Goal: Task Accomplishment & Management: Use online tool/utility

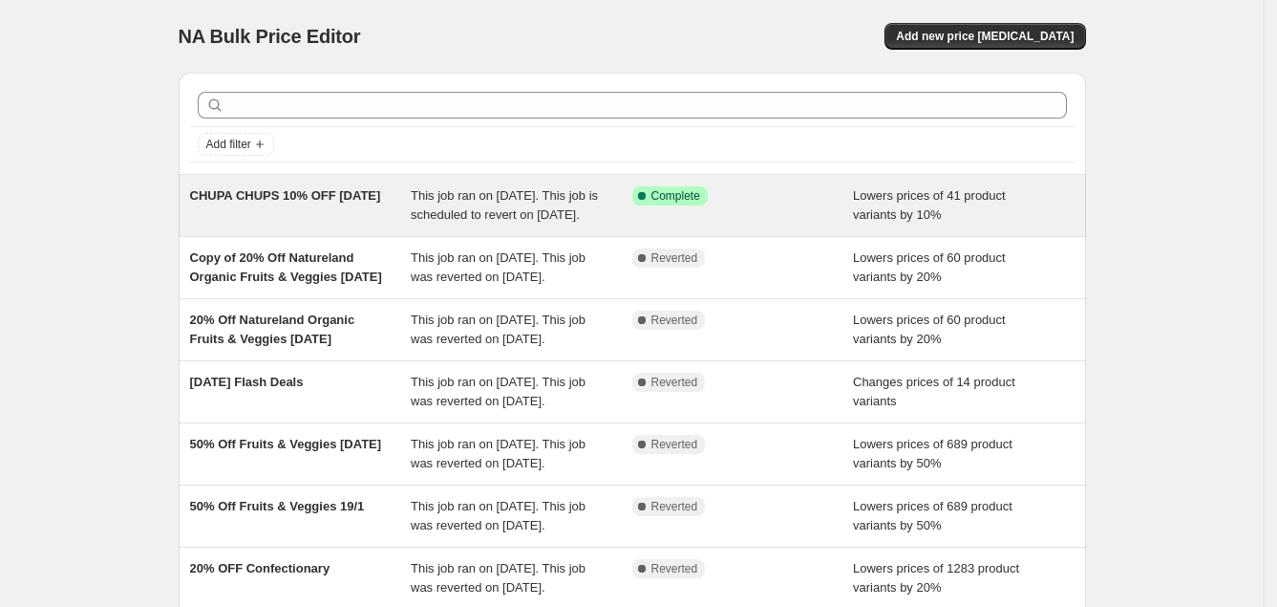
click at [493, 201] on span "This job ran on [DATE]. This job is scheduled to revert on [DATE]." at bounding box center [504, 204] width 187 height 33
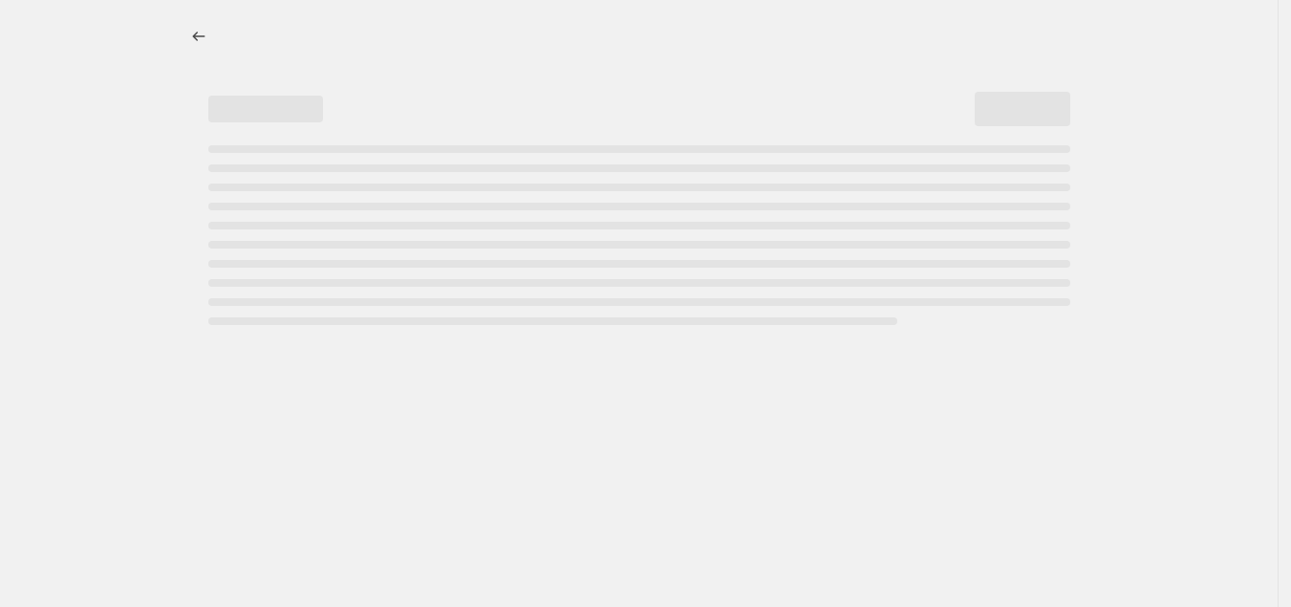
select select "percentage"
select select "collection"
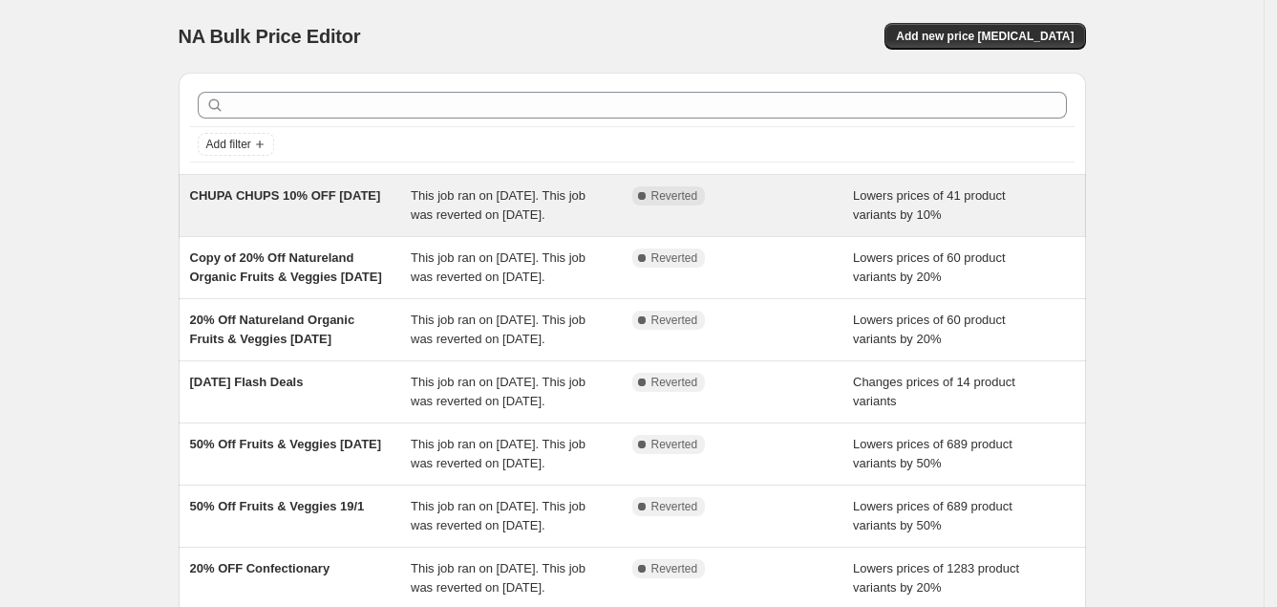
click at [364, 210] on div "CHUPA CHUPS 10% OFF [DATE]" at bounding box center [301, 205] width 222 height 38
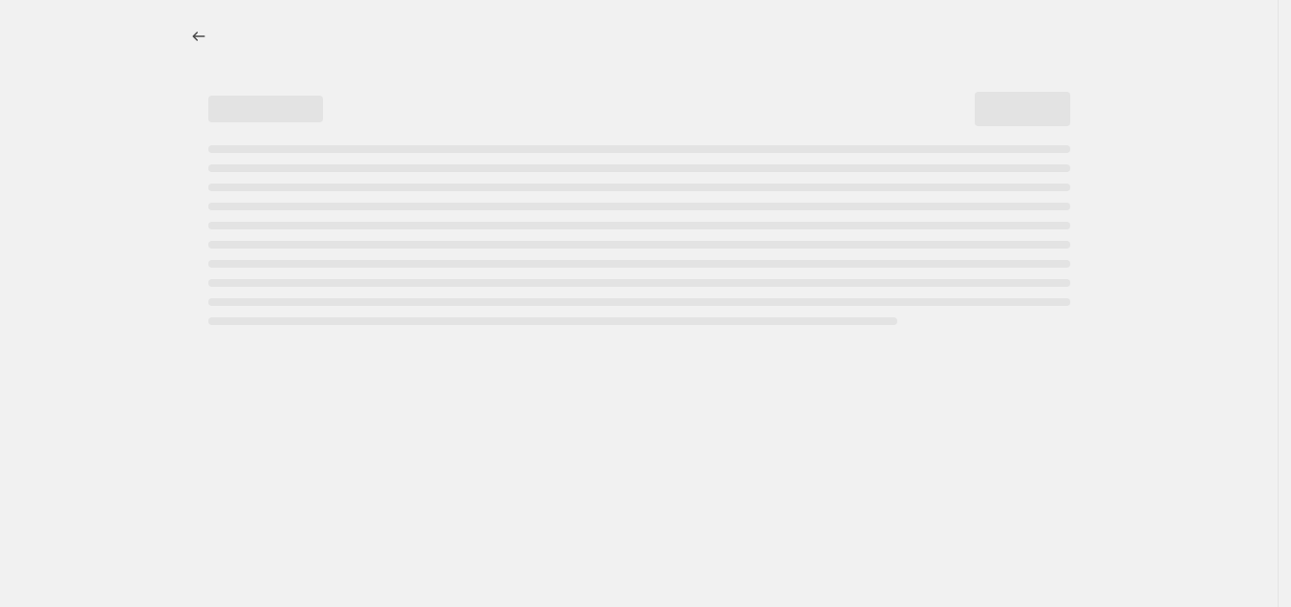
select select "percentage"
select select "collection"
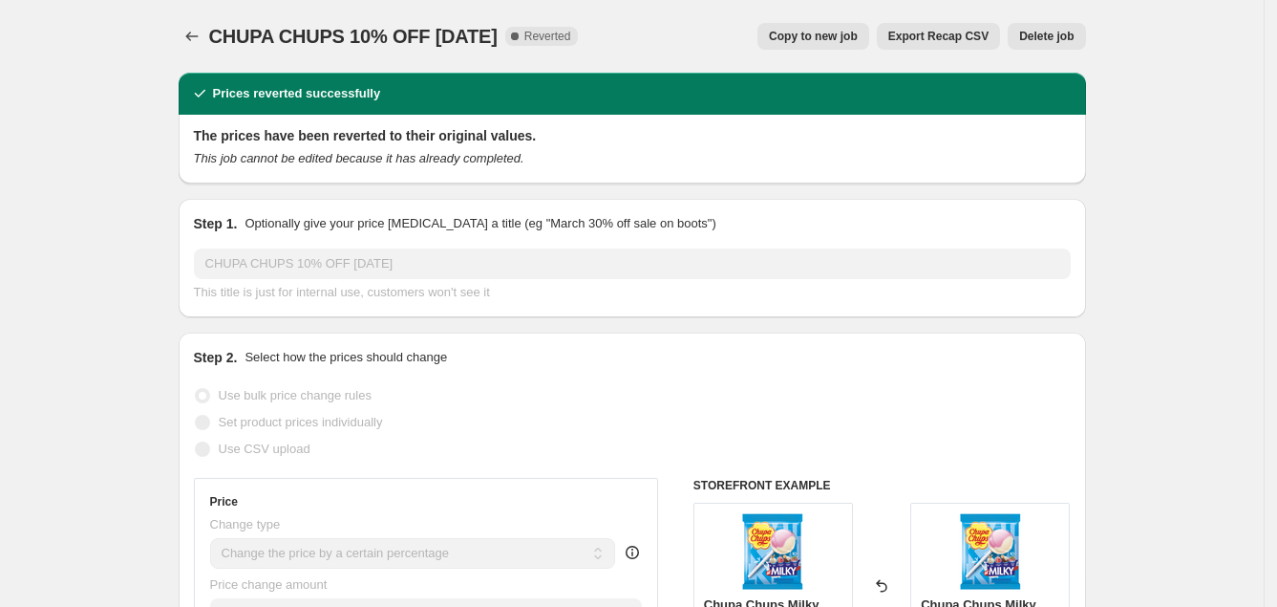
click at [839, 37] on span "Copy to new job" at bounding box center [813, 36] width 89 height 15
select select "percentage"
select select "collection"
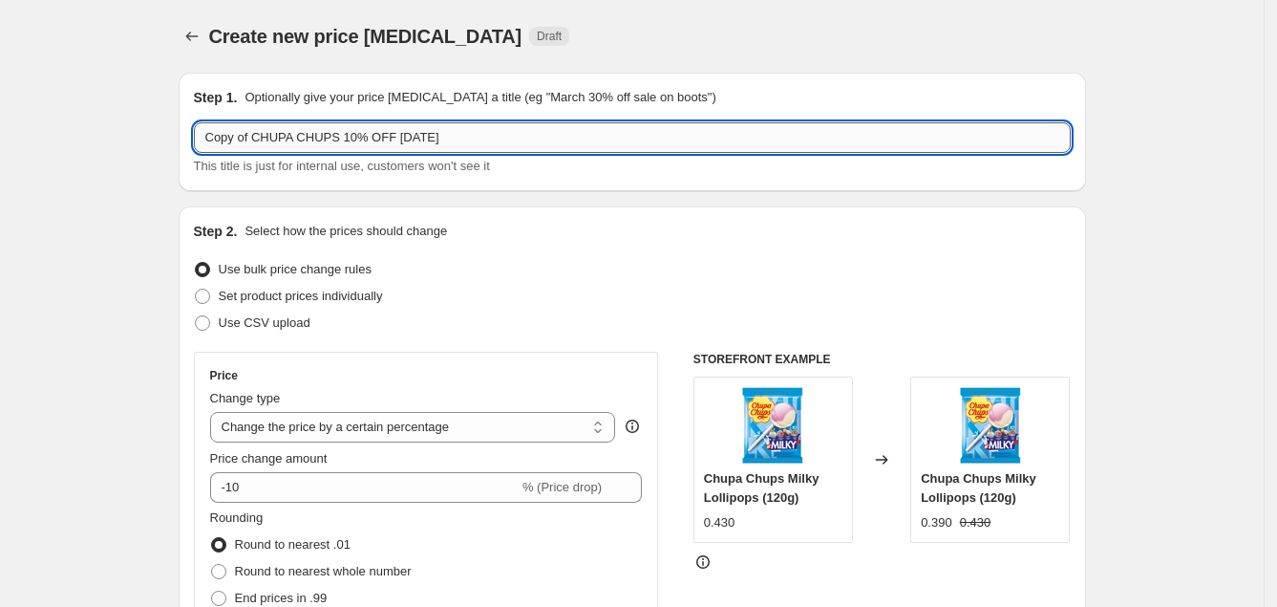
click at [418, 139] on input "Copy of CHUPA CHUPS 10% OFF [DATE]" at bounding box center [632, 137] width 877 height 31
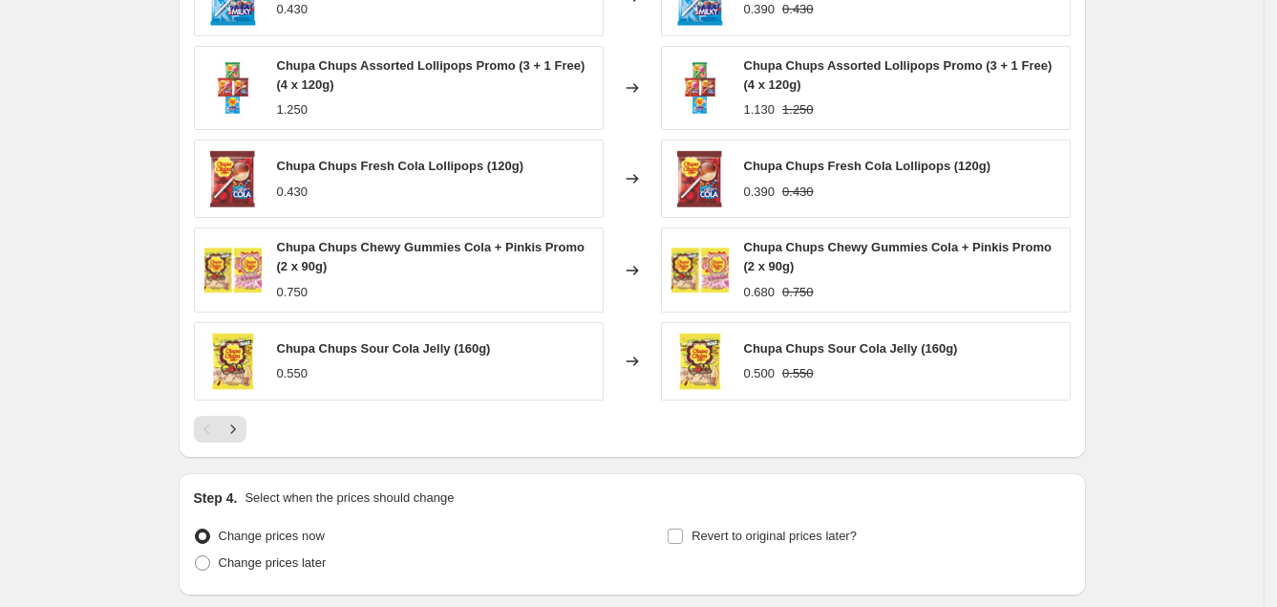
scroll to position [1528, 0]
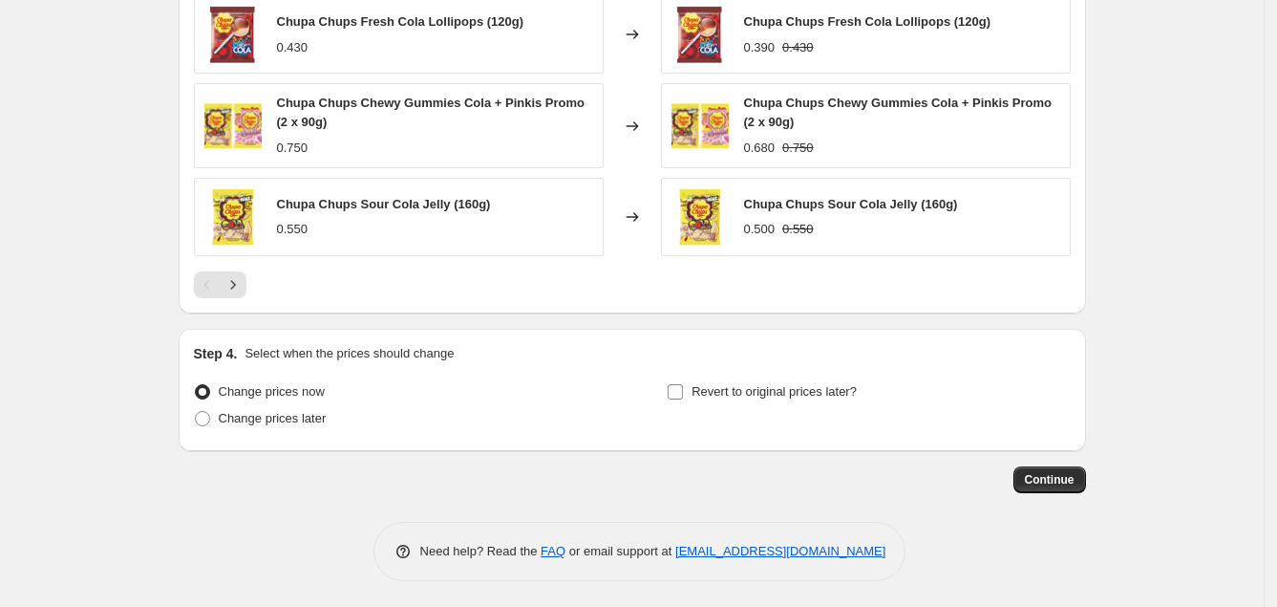
type input "Copy of CHUPA CHUPS 10% OFF [DATE]"
click at [683, 388] on input "Revert to original prices later?" at bounding box center [675, 391] width 15 height 15
checkbox input "true"
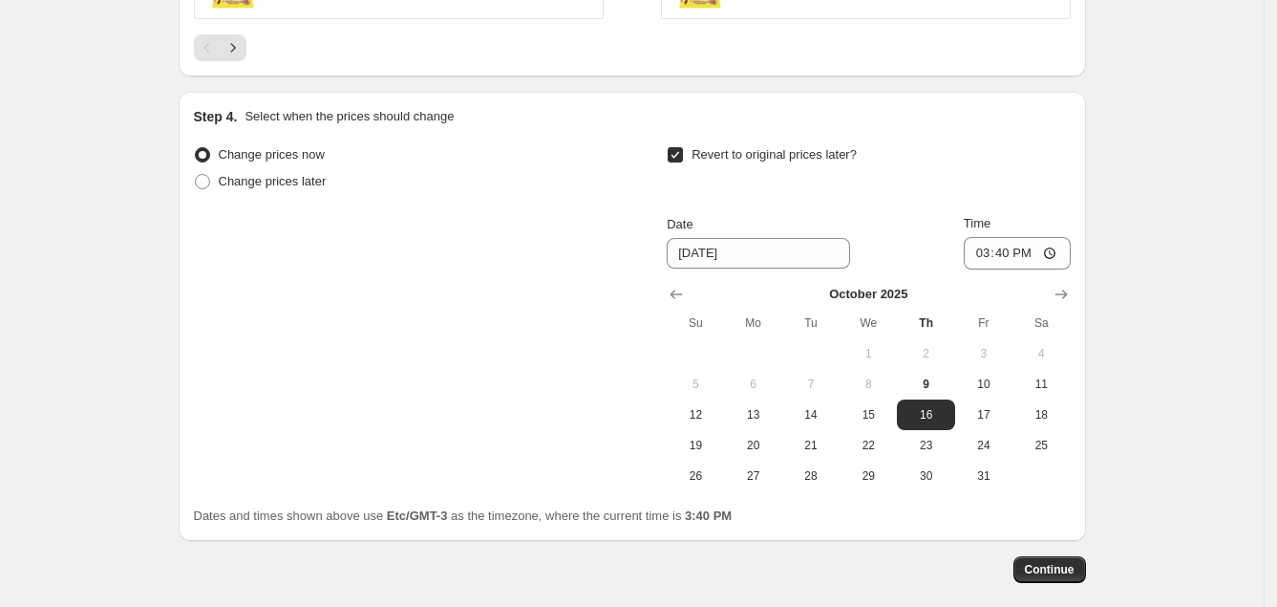
scroll to position [1779, 0]
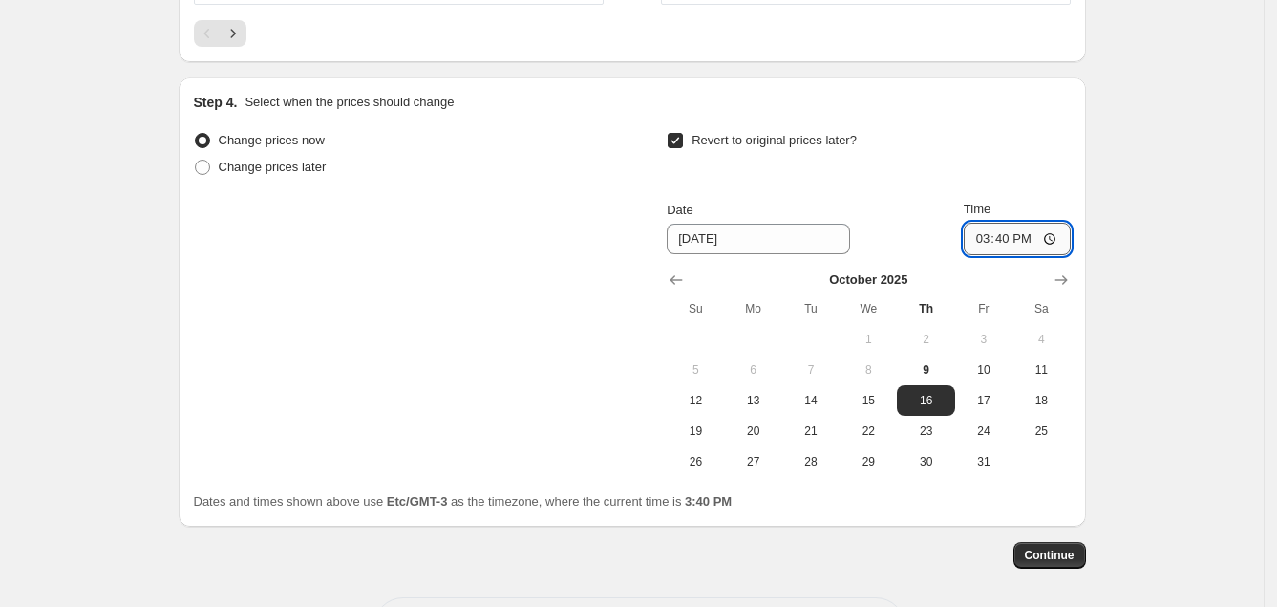
click at [1006, 238] on input "15:40" at bounding box center [1017, 239] width 107 height 32
type input "15:30"
click at [1044, 547] on span "Continue" at bounding box center [1050, 554] width 50 height 15
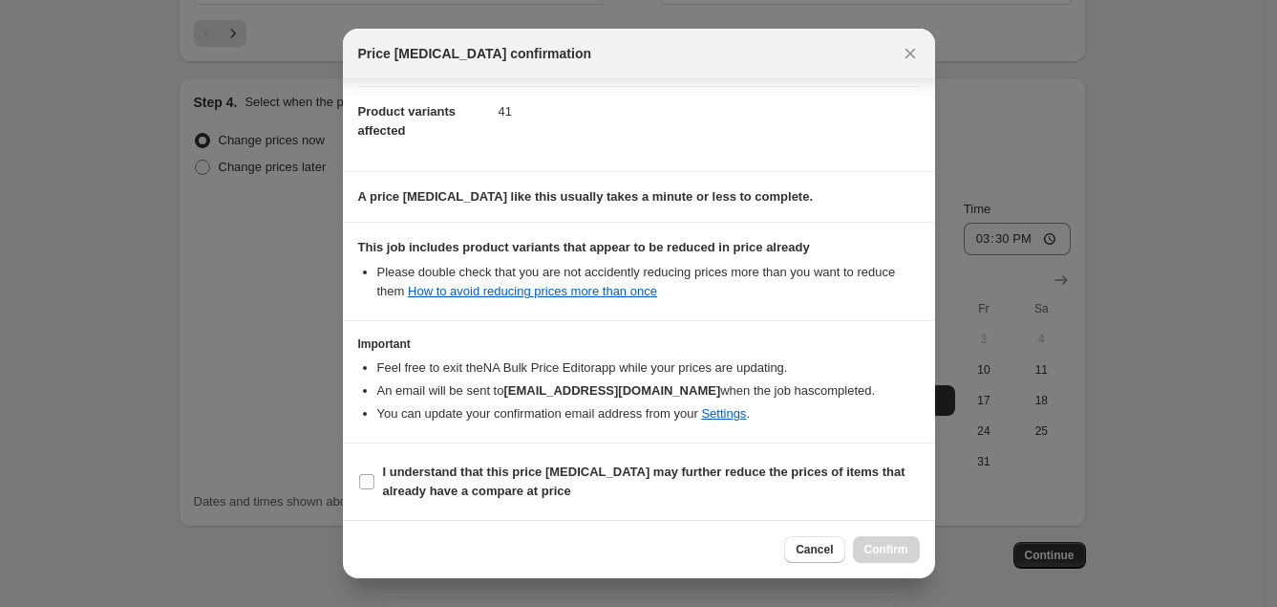
scroll to position [215, 0]
click at [360, 481] on input "I understand that this price [MEDICAL_DATA] may further reduce the prices of it…" at bounding box center [366, 481] width 15 height 15
checkbox input "true"
click at [878, 550] on span "Confirm" at bounding box center [887, 549] width 44 height 15
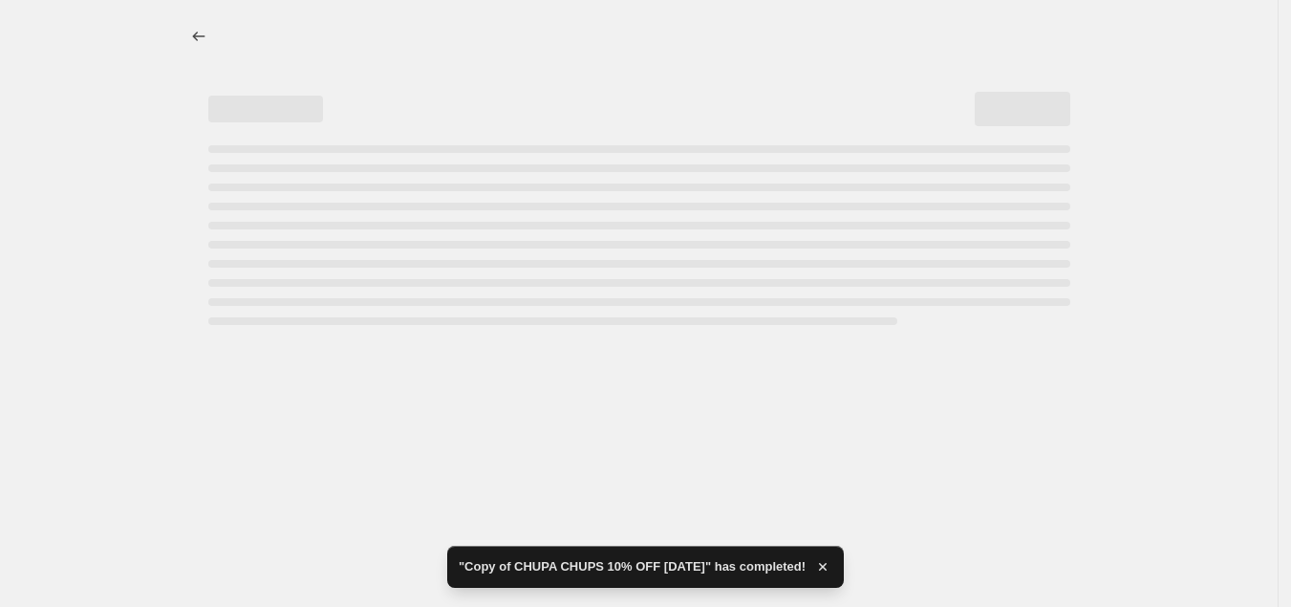
select select "percentage"
select select "collection"
